Goal: Check status: Check status

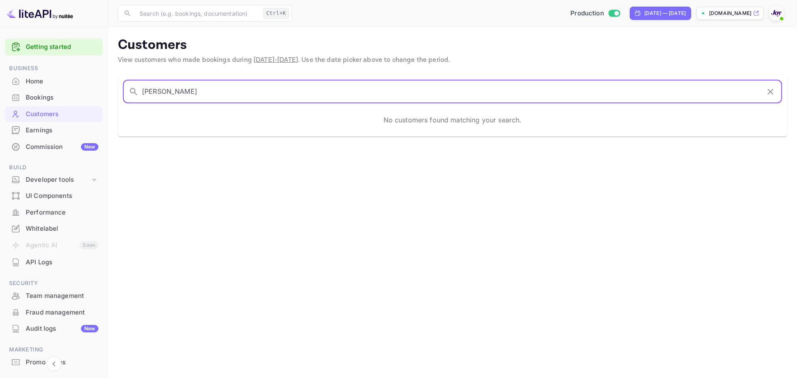
type input "[PERSON_NAME]"
click at [769, 92] on icon "button" at bounding box center [771, 92] width 10 height 10
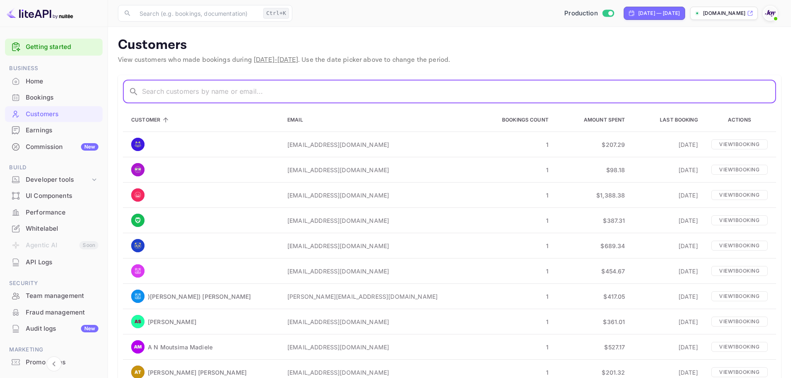
click at [297, 96] on input "text" at bounding box center [459, 91] width 634 height 23
paste input "[PERSON_NAME]"
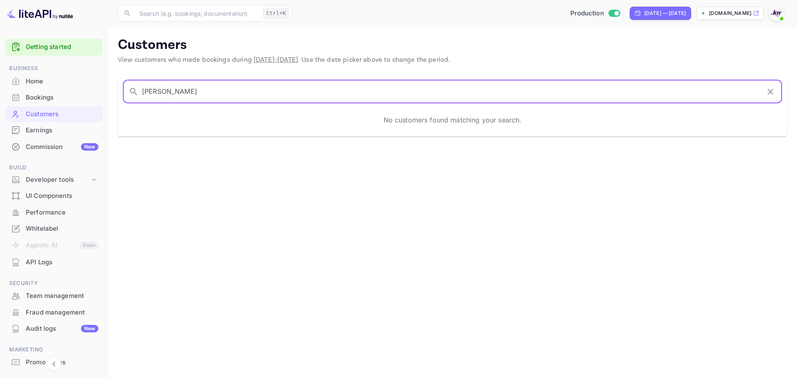
type input "[PERSON_NAME]"
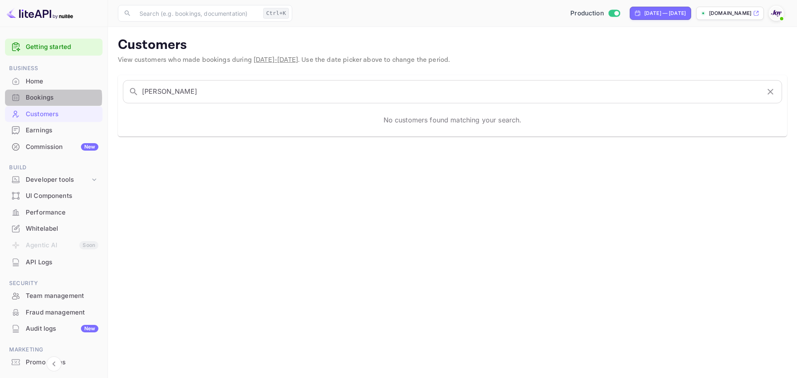
click at [49, 98] on div "Bookings" at bounding box center [62, 98] width 73 height 10
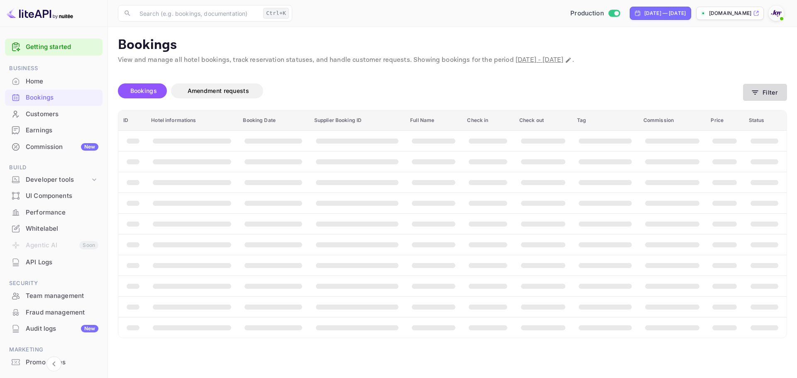
click at [758, 96] on icon "button" at bounding box center [755, 92] width 8 height 8
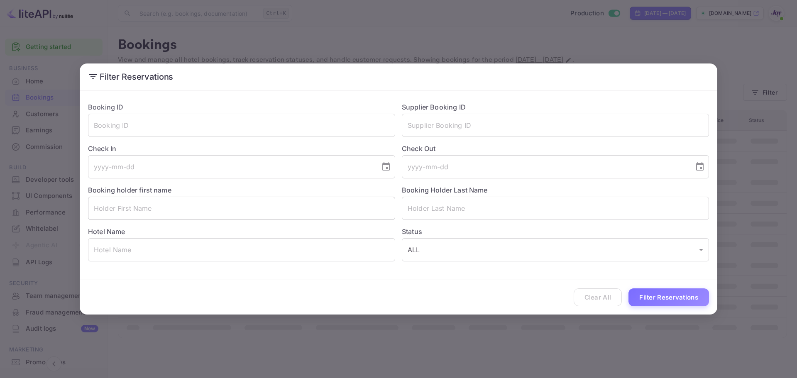
click at [186, 208] on input "text" at bounding box center [241, 208] width 307 height 23
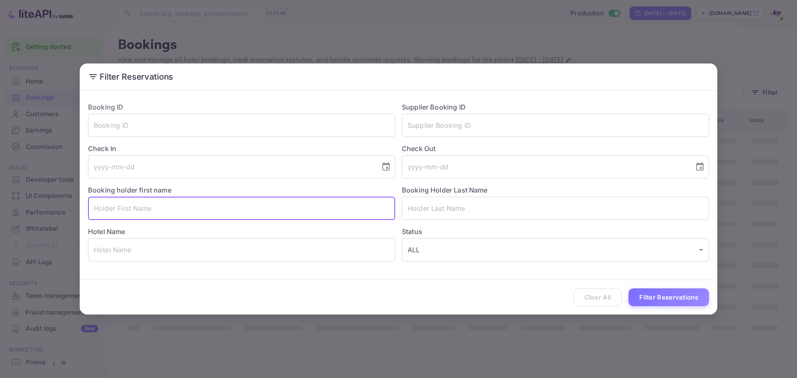
paste input "[PERSON_NAME]"
click at [135, 211] on input "[PERSON_NAME]" at bounding box center [241, 208] width 307 height 23
type input "Charlotte"
click at [449, 209] on input "text" at bounding box center [555, 208] width 307 height 23
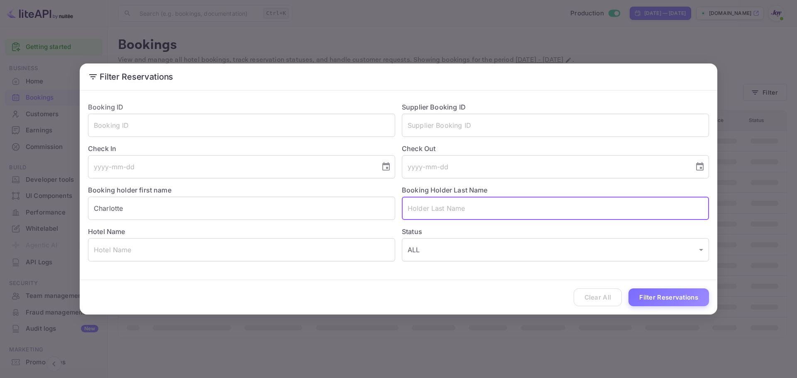
paste input "[PERSON_NAME]"
type input "[PERSON_NAME]"
click at [671, 295] on button "Filter Reservations" at bounding box center [669, 298] width 81 height 18
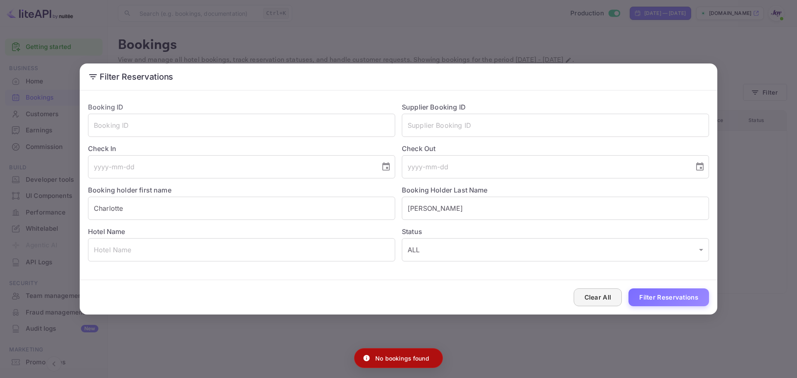
click at [595, 294] on button "Clear All" at bounding box center [598, 298] width 49 height 18
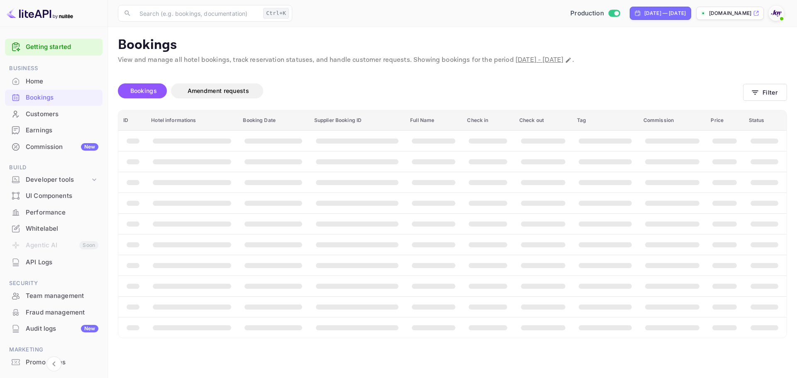
click at [723, 44] on p "Bookings" at bounding box center [452, 45] width 669 height 17
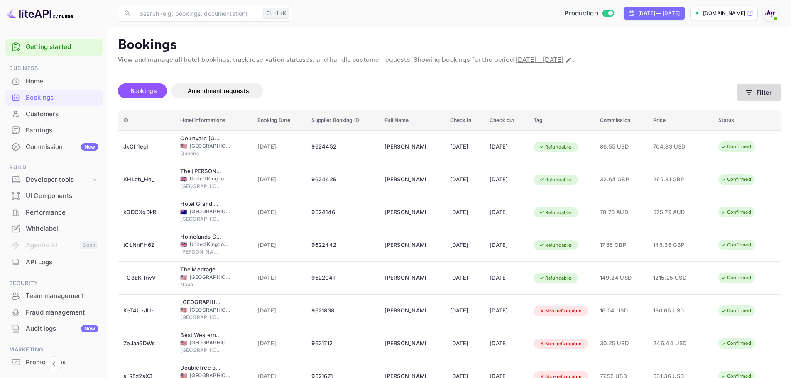
click at [760, 91] on button "Filter" at bounding box center [759, 92] width 44 height 17
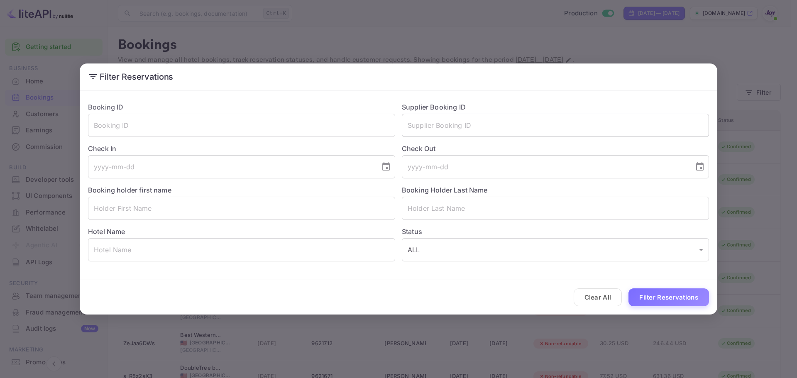
click at [446, 135] on input "text" at bounding box center [555, 125] width 307 height 23
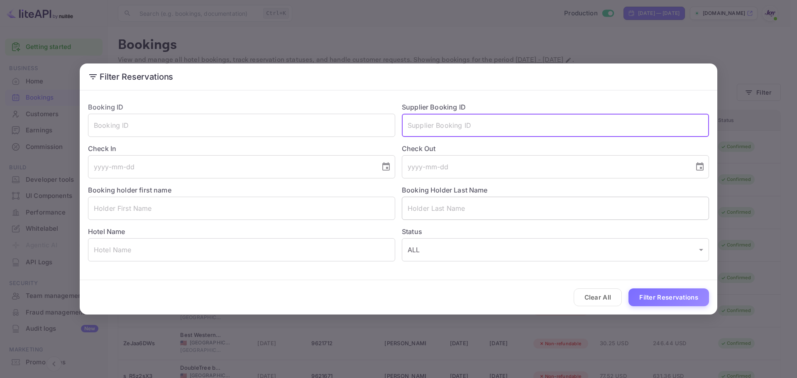
paste input "9213295"
type input "9213295"
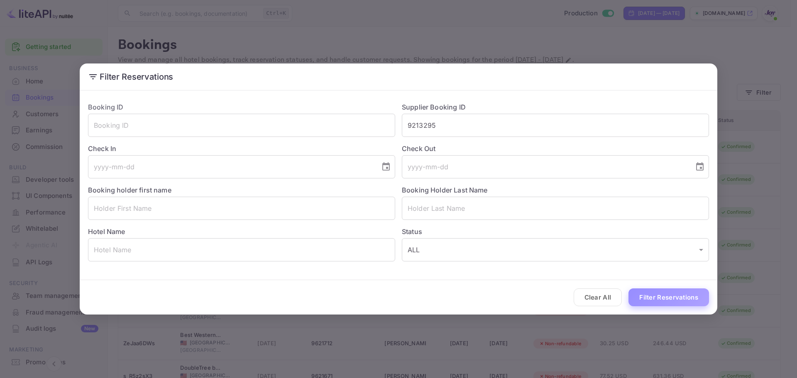
click at [647, 301] on button "Filter Reservations" at bounding box center [669, 298] width 81 height 18
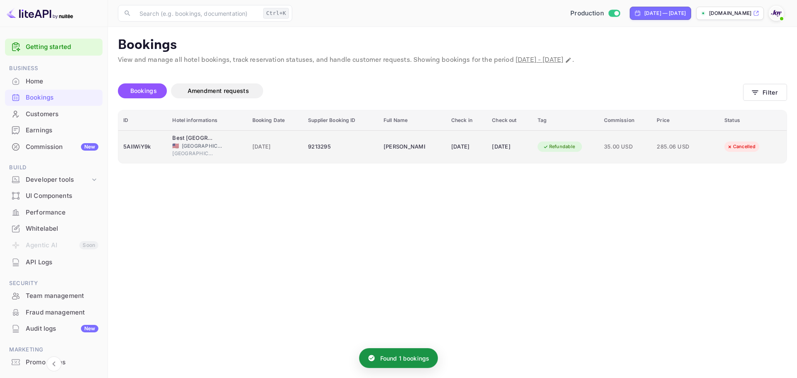
click at [338, 150] on div "9213295" at bounding box center [341, 146] width 66 height 13
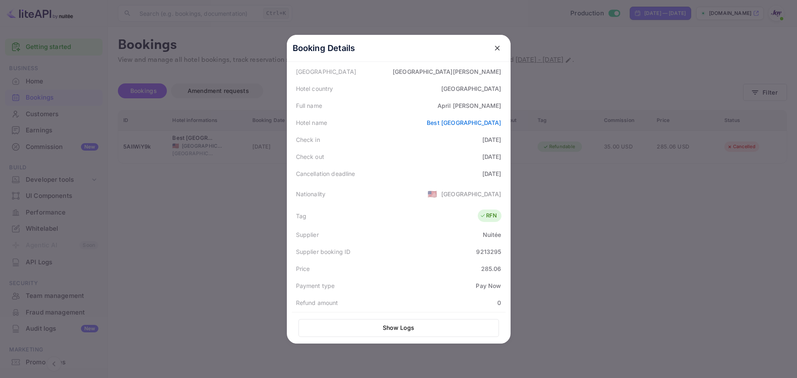
scroll to position [42, 0]
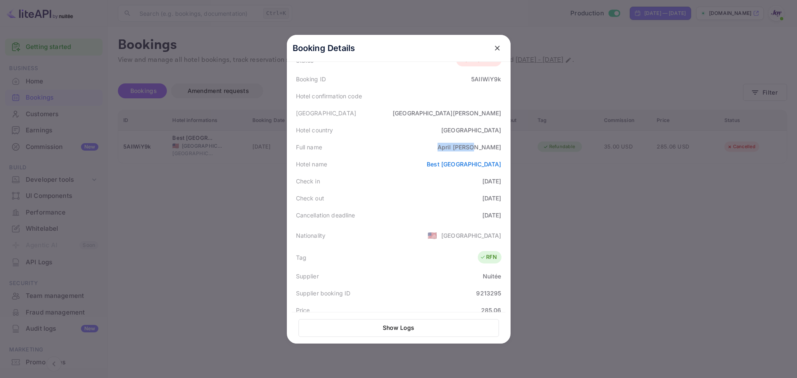
drag, startPoint x: 463, startPoint y: 150, endPoint x: 499, endPoint y: 152, distance: 36.6
click at [499, 152] on div "Full name [PERSON_NAME]" at bounding box center [399, 147] width 214 height 17
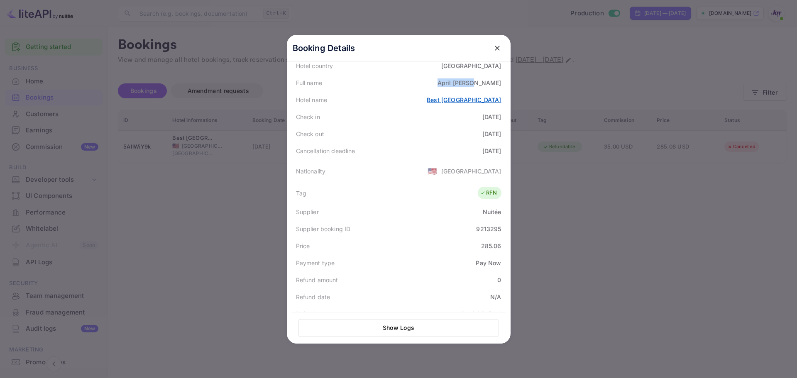
scroll to position [125, 0]
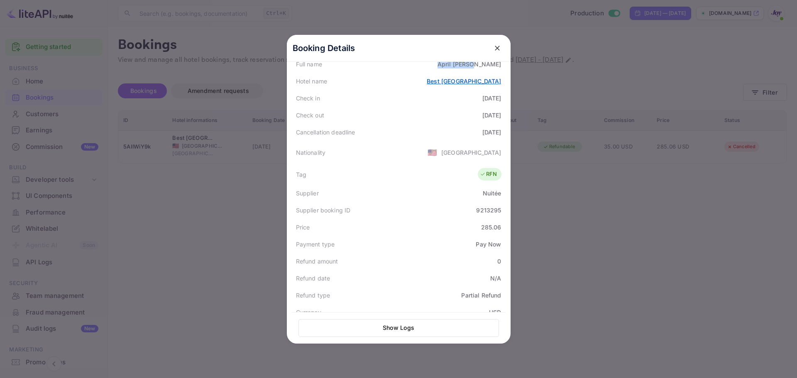
copy div "[PERSON_NAME]"
click at [493, 45] on icon "close" at bounding box center [497, 48] width 8 height 8
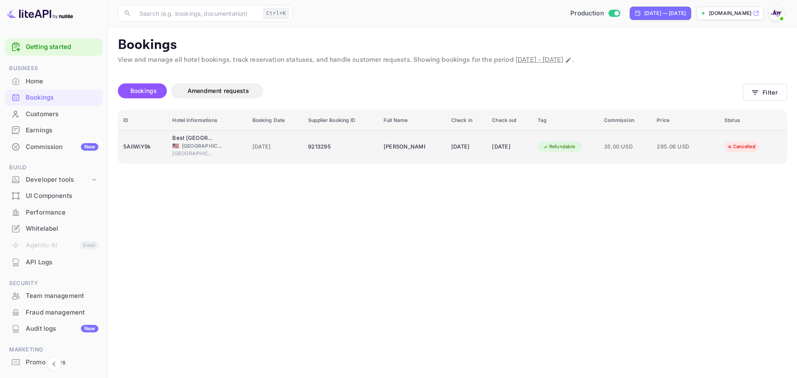
click at [364, 147] on td "9213295" at bounding box center [341, 146] width 76 height 33
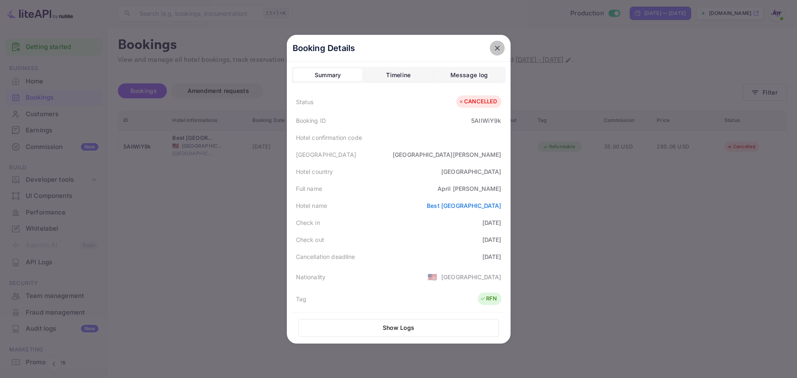
click at [495, 47] on icon "close" at bounding box center [497, 48] width 5 height 5
